Goal: Check status: Check status

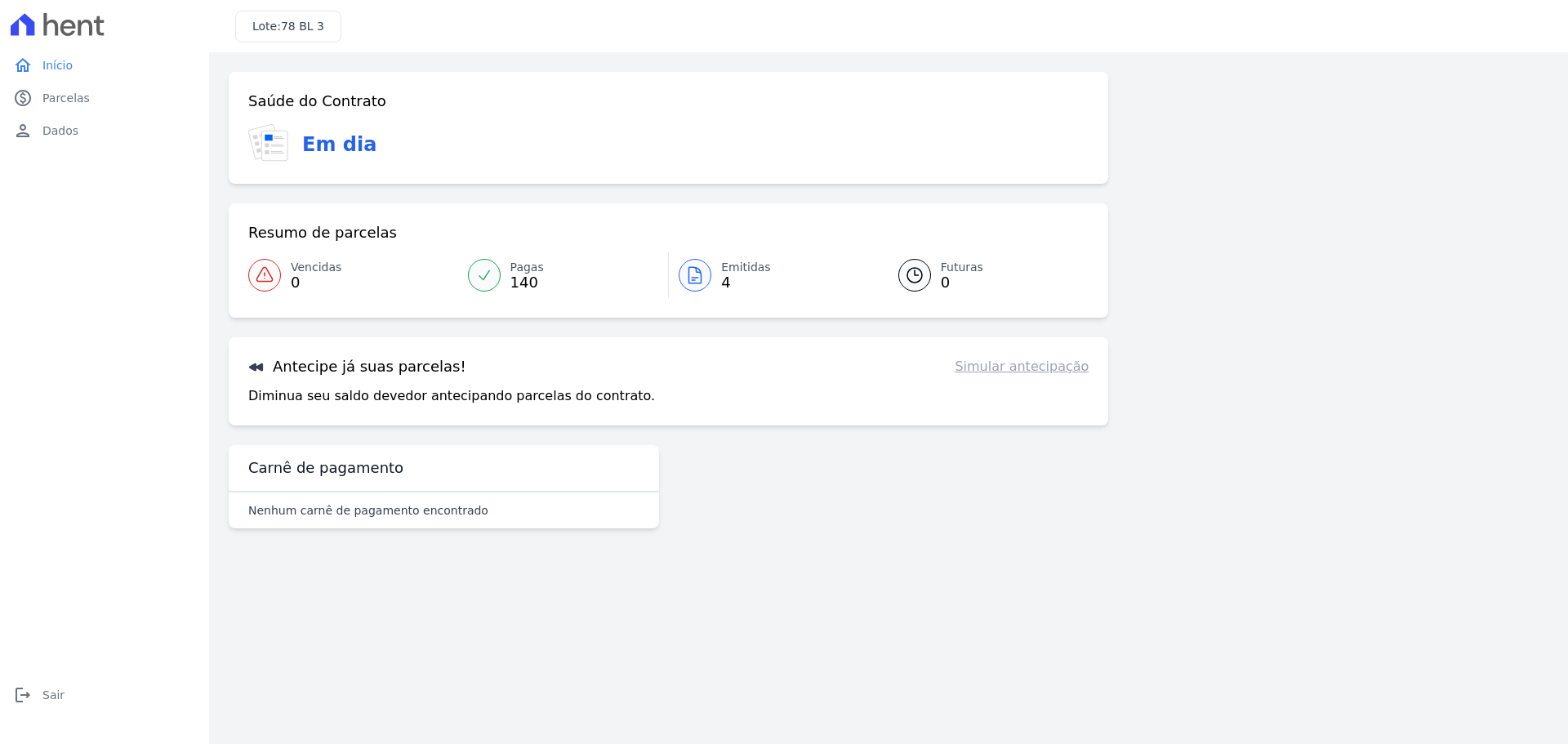
click at [710, 285] on link "Emitidas 4" at bounding box center [774, 275] width 210 height 46
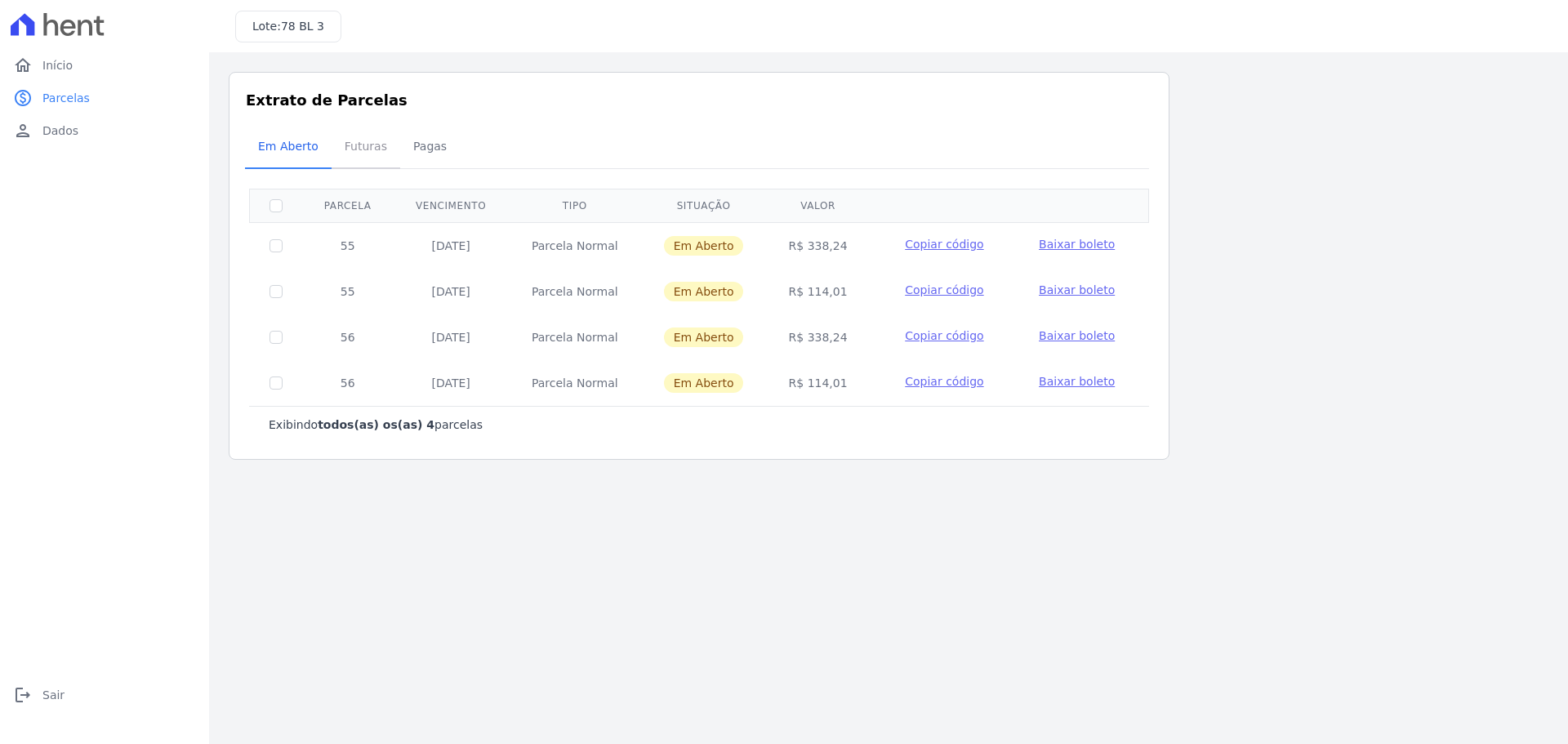
click at [356, 144] on span "Futuras" at bounding box center [366, 146] width 62 height 32
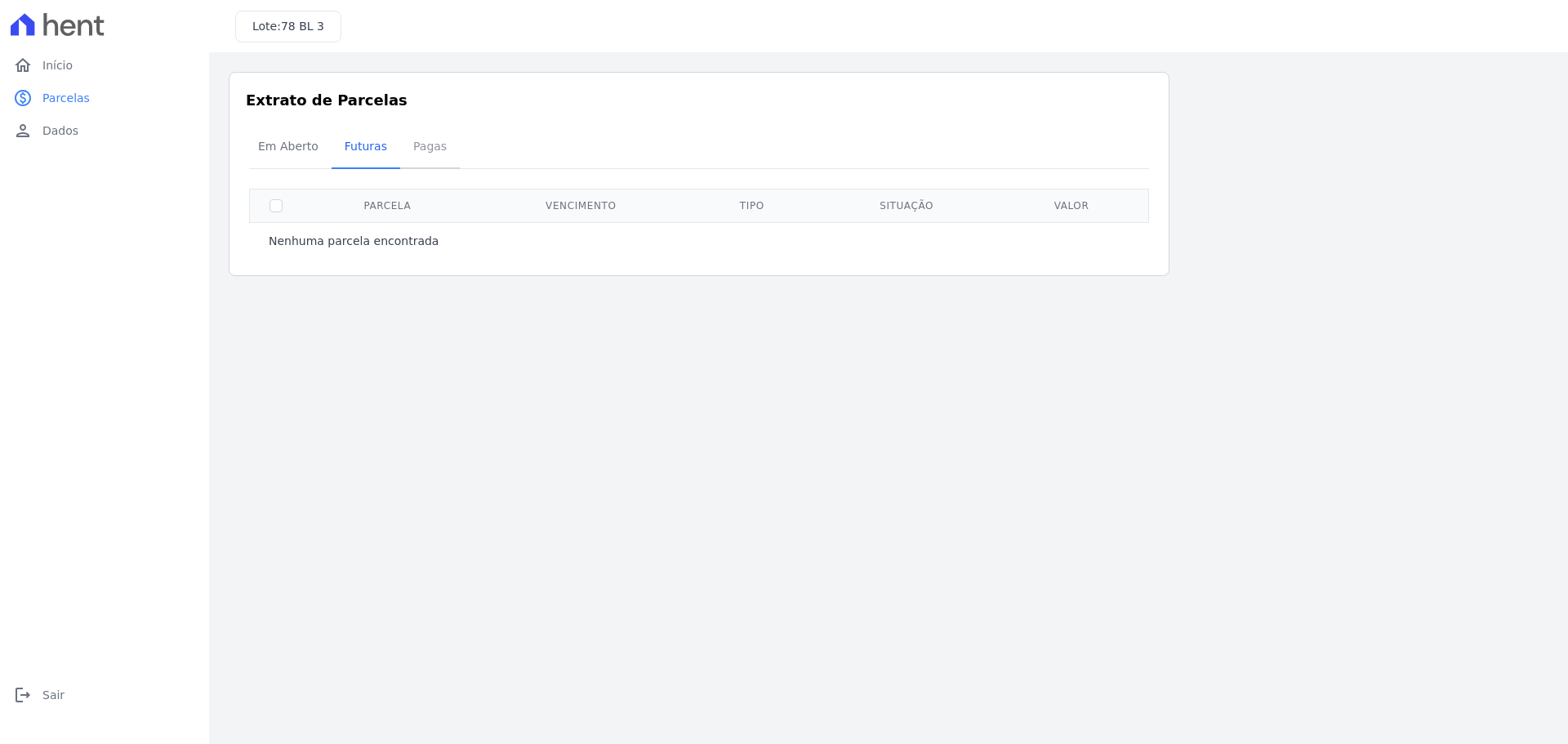
click at [420, 151] on span "Pagas" at bounding box center [429, 146] width 53 height 32
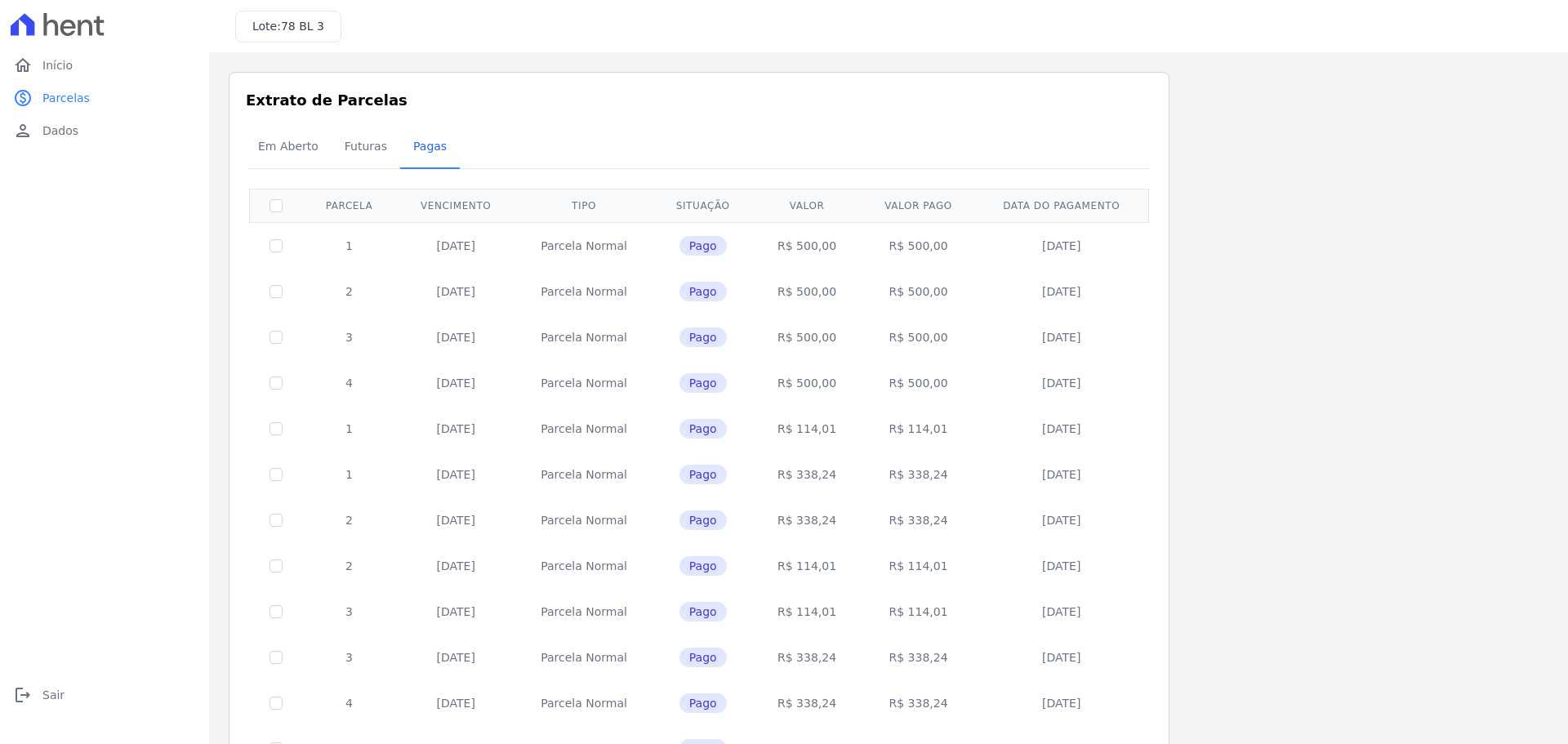
scroll to position [489, 0]
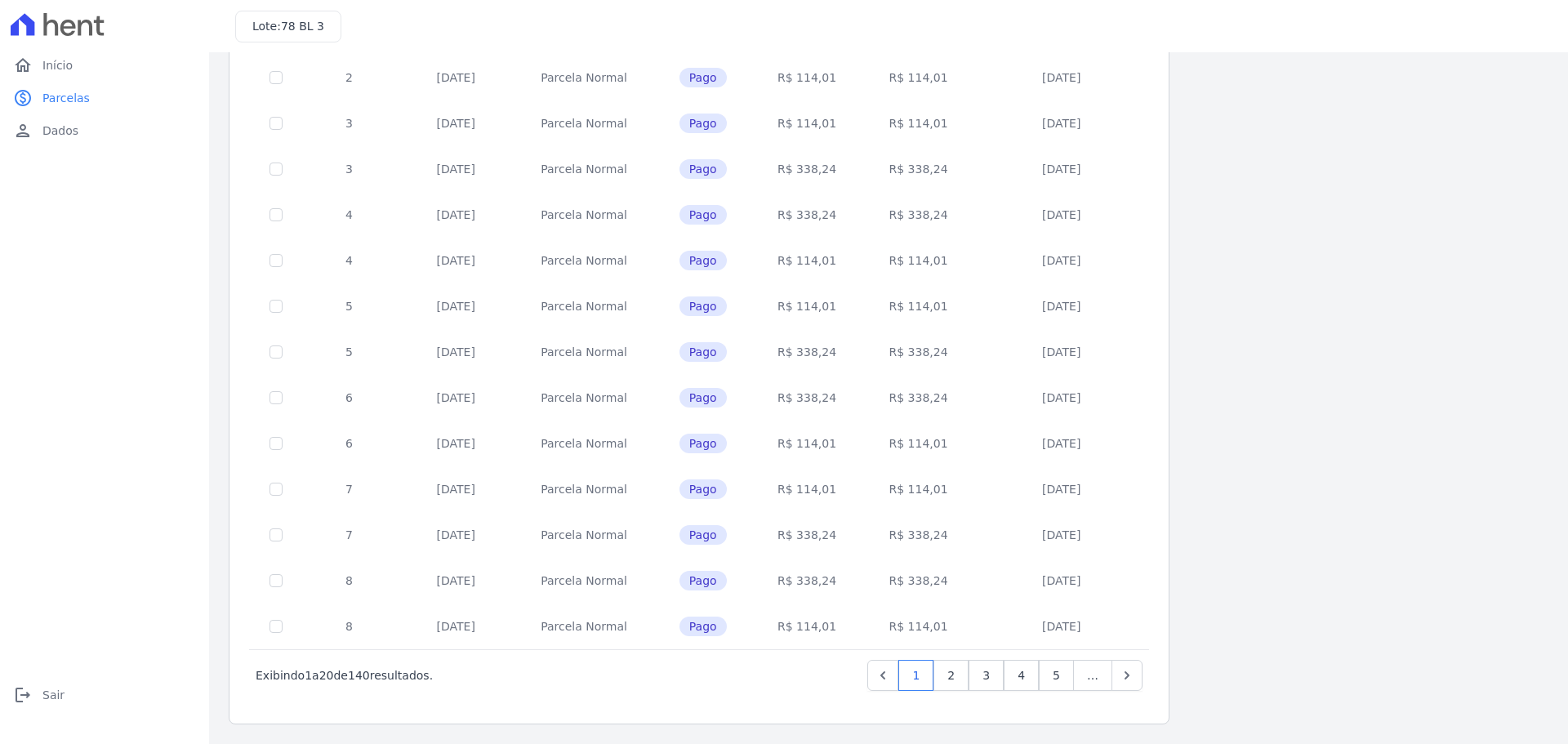
click at [907, 440] on span "…" at bounding box center [1093, 675] width 39 height 31
click at [907, 440] on link "5" at bounding box center [1056, 675] width 35 height 31
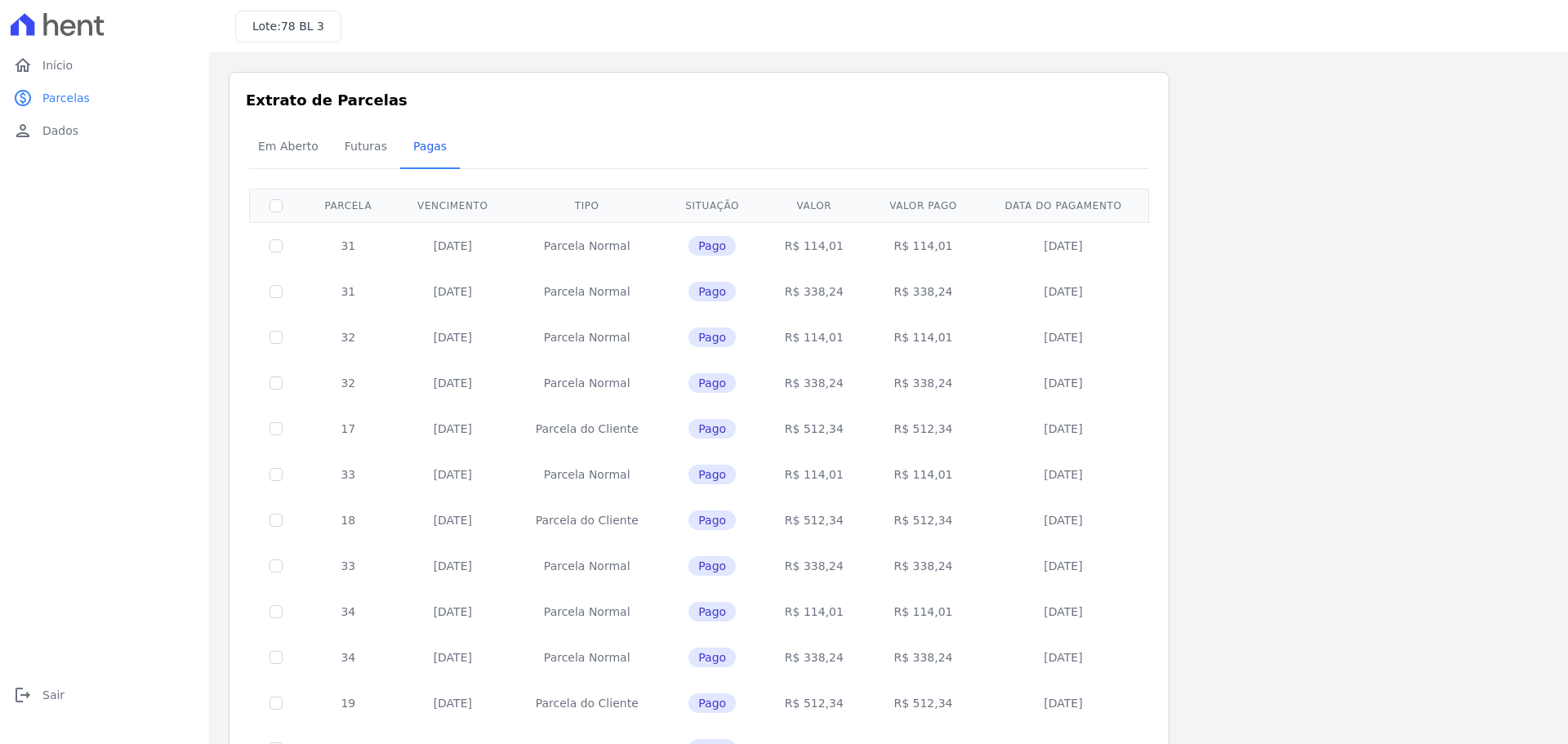
scroll to position [489, 0]
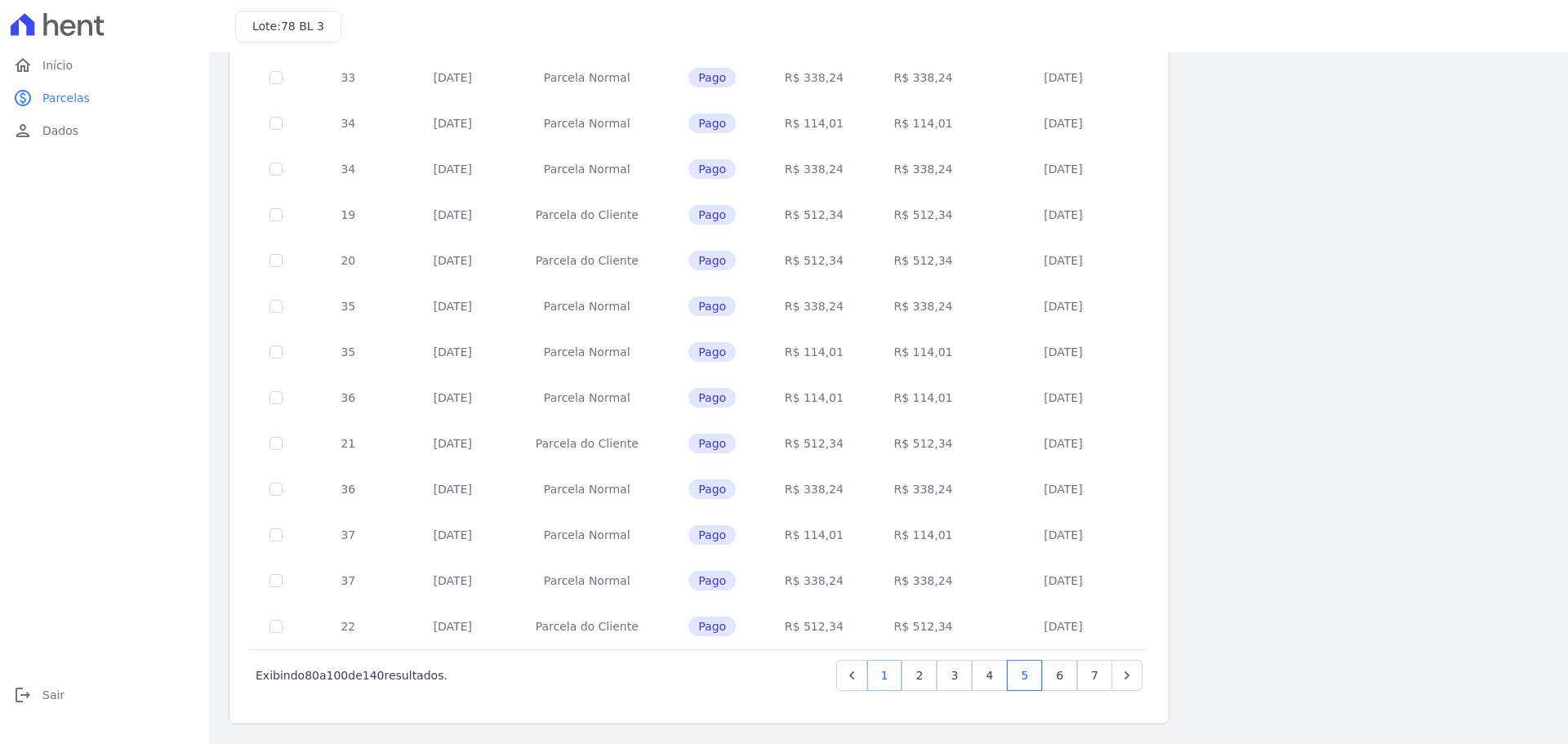
click at [886, 440] on link "1" at bounding box center [885, 675] width 35 height 31
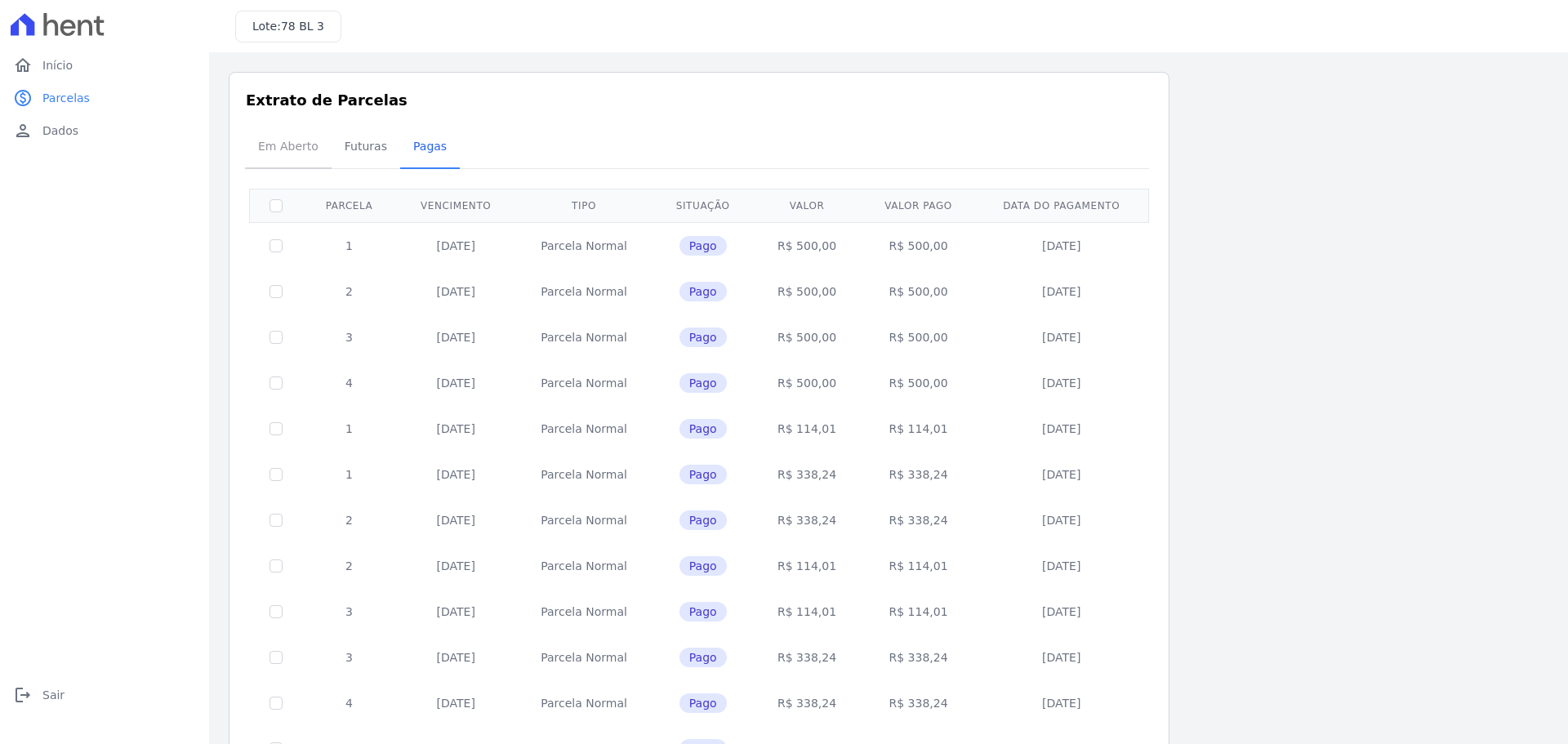
click at [273, 153] on span "Em Aberto" at bounding box center [288, 146] width 80 height 32
